Goal: Information Seeking & Learning: Learn about a topic

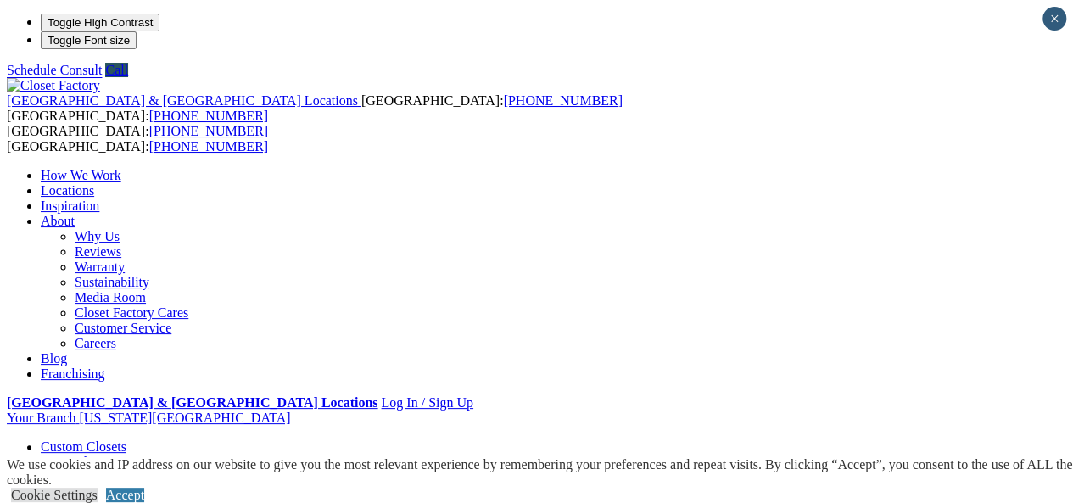
click at [92, 470] on link "Dressing Rooms" at bounding box center [120, 477] width 90 height 14
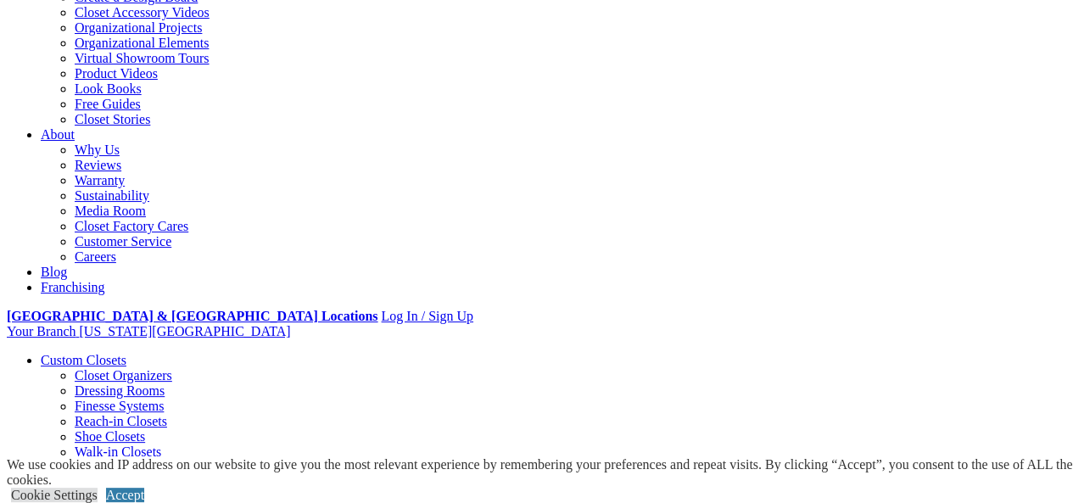
scroll to position [352, 0]
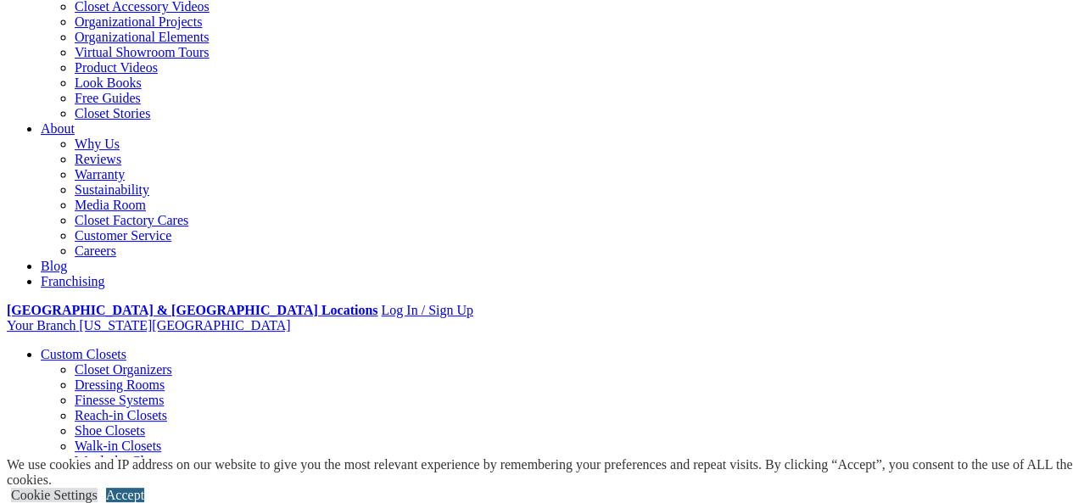
click at [144, 488] on link "Accept" at bounding box center [125, 495] width 38 height 14
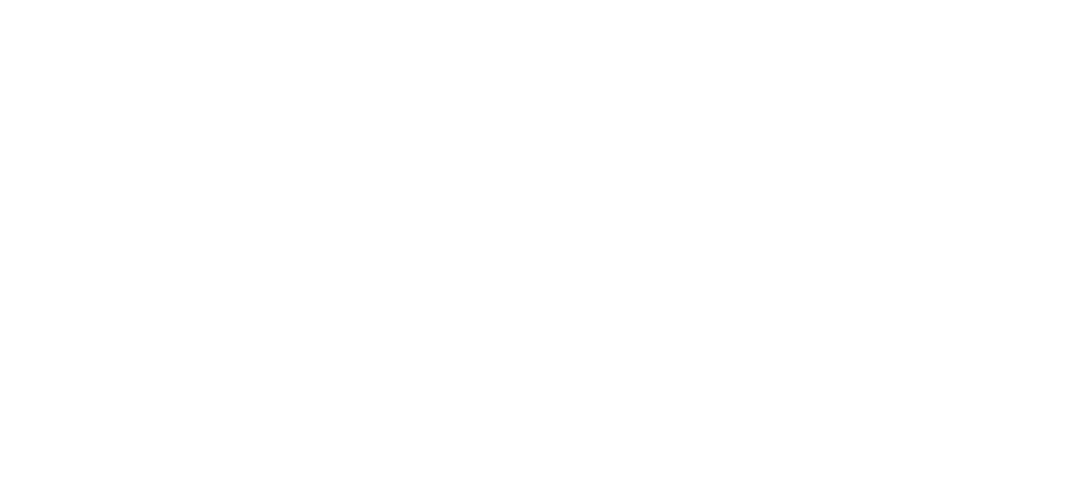
scroll to position [1662, 0]
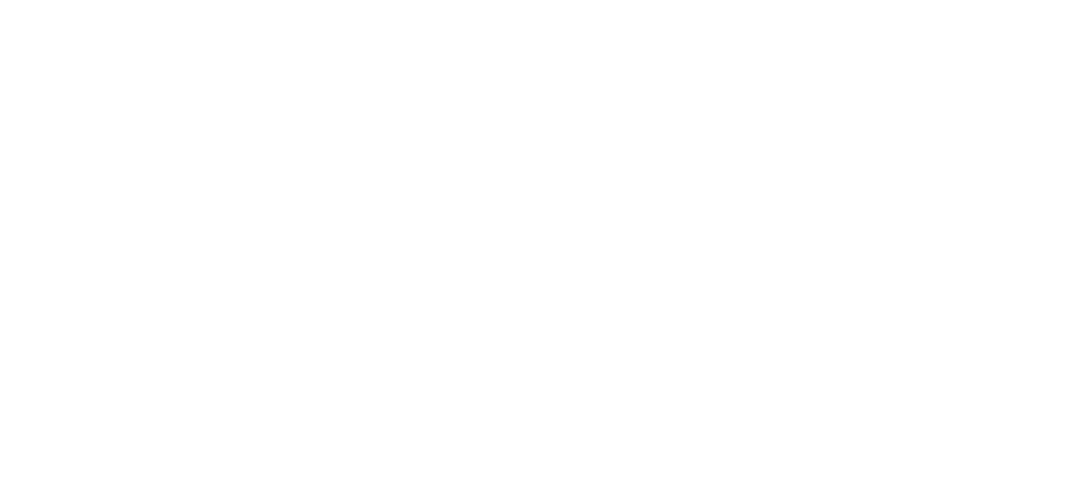
scroll to position [3515, 0]
